Goal: Navigation & Orientation: Find specific page/section

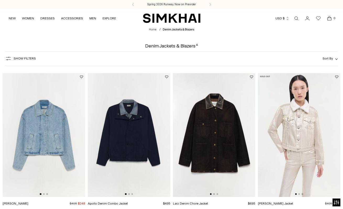
click at [52, 138] on img at bounding box center [44, 135] width 82 height 124
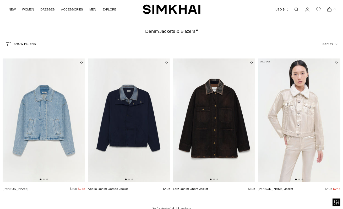
scroll to position [11, 0]
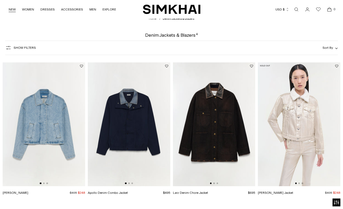
click at [12, 9] on link "NEW" at bounding box center [12, 10] width 7 height 12
